Goal: Find specific page/section: Find specific page/section

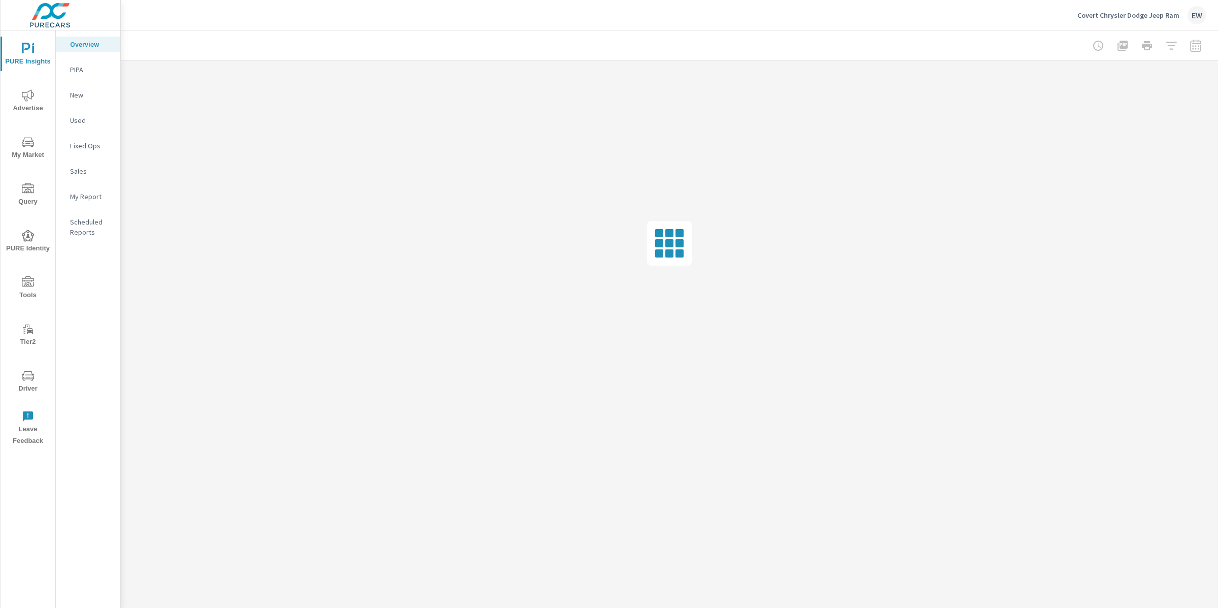
click at [18, 369] on span "Driver" at bounding box center [28, 381] width 49 height 25
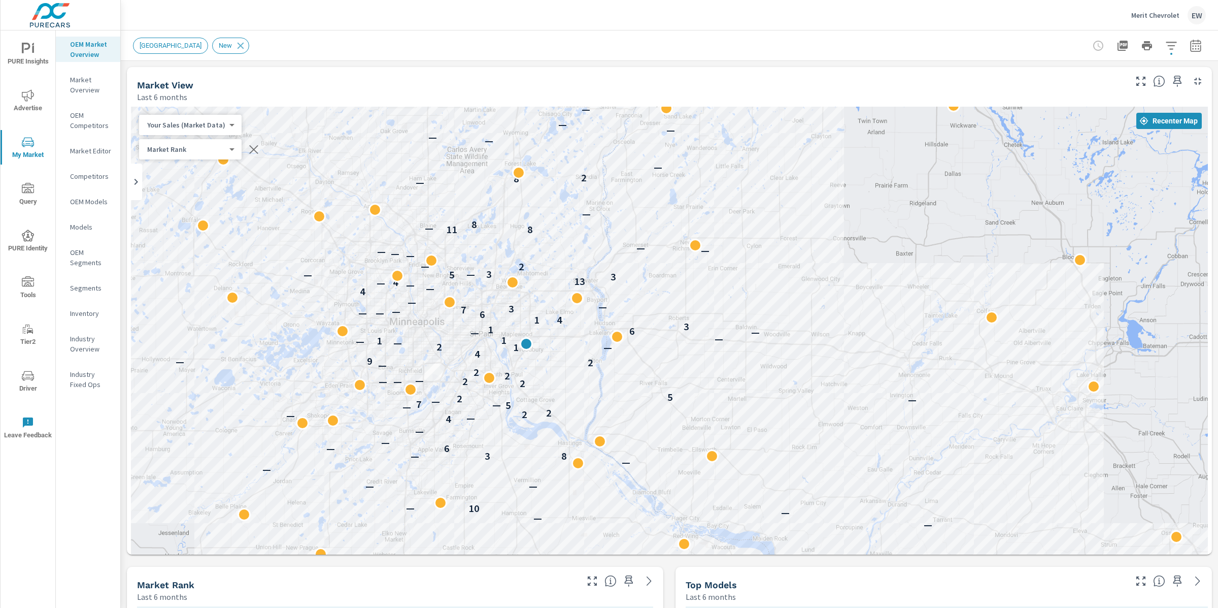
scroll to position [1, 0]
click at [31, 378] on icon "nav menu" at bounding box center [28, 376] width 12 height 10
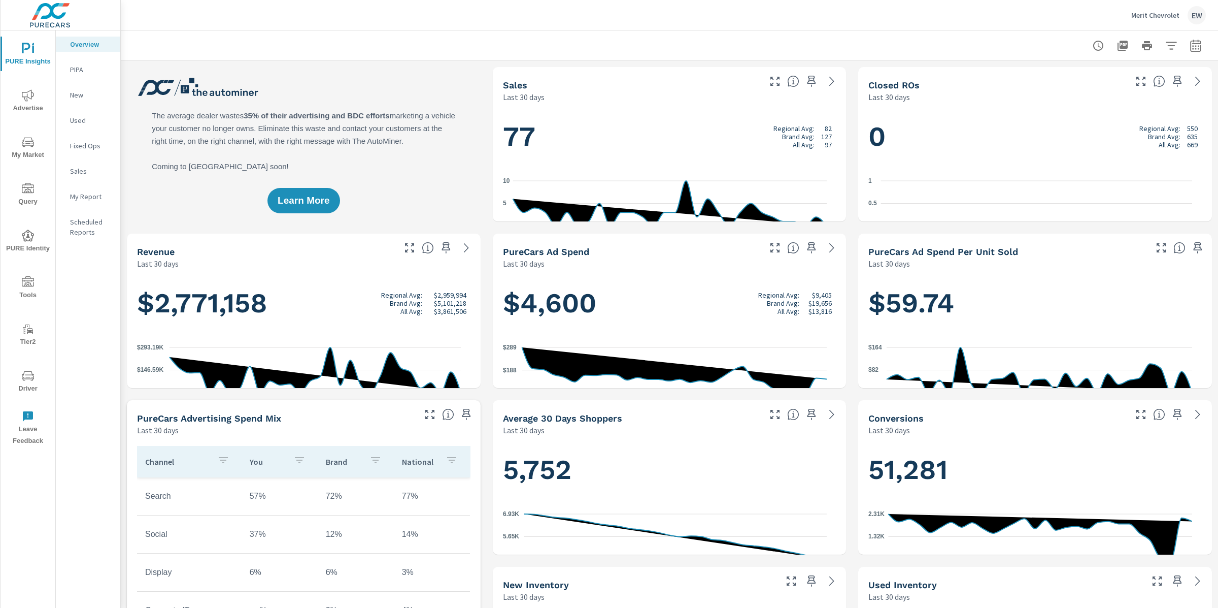
scroll to position [1, 0]
